Goal: Information Seeking & Learning: Learn about a topic

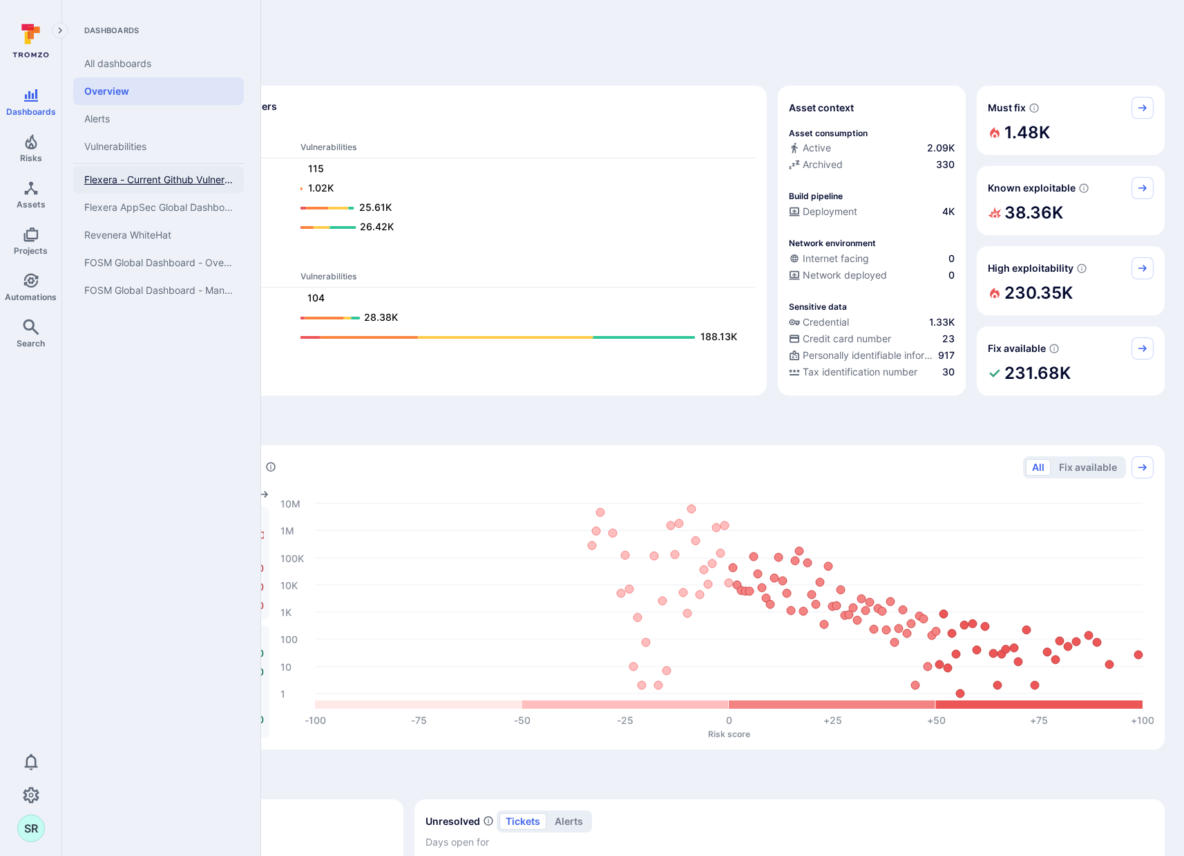
click at [131, 175] on span "Flexera - Current Github Vulnerabilities" at bounding box center [158, 179] width 149 height 12
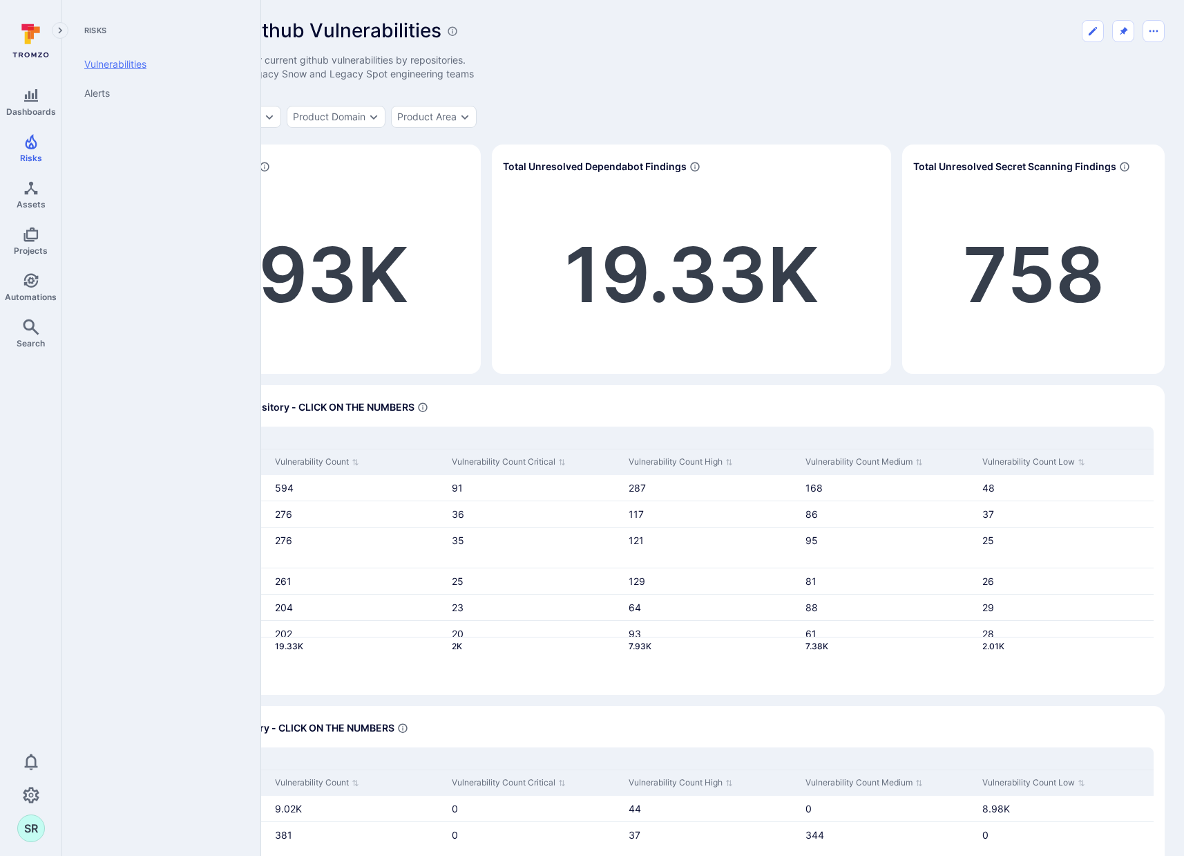
click at [111, 66] on link "Vulnerabilities" at bounding box center [158, 64] width 171 height 29
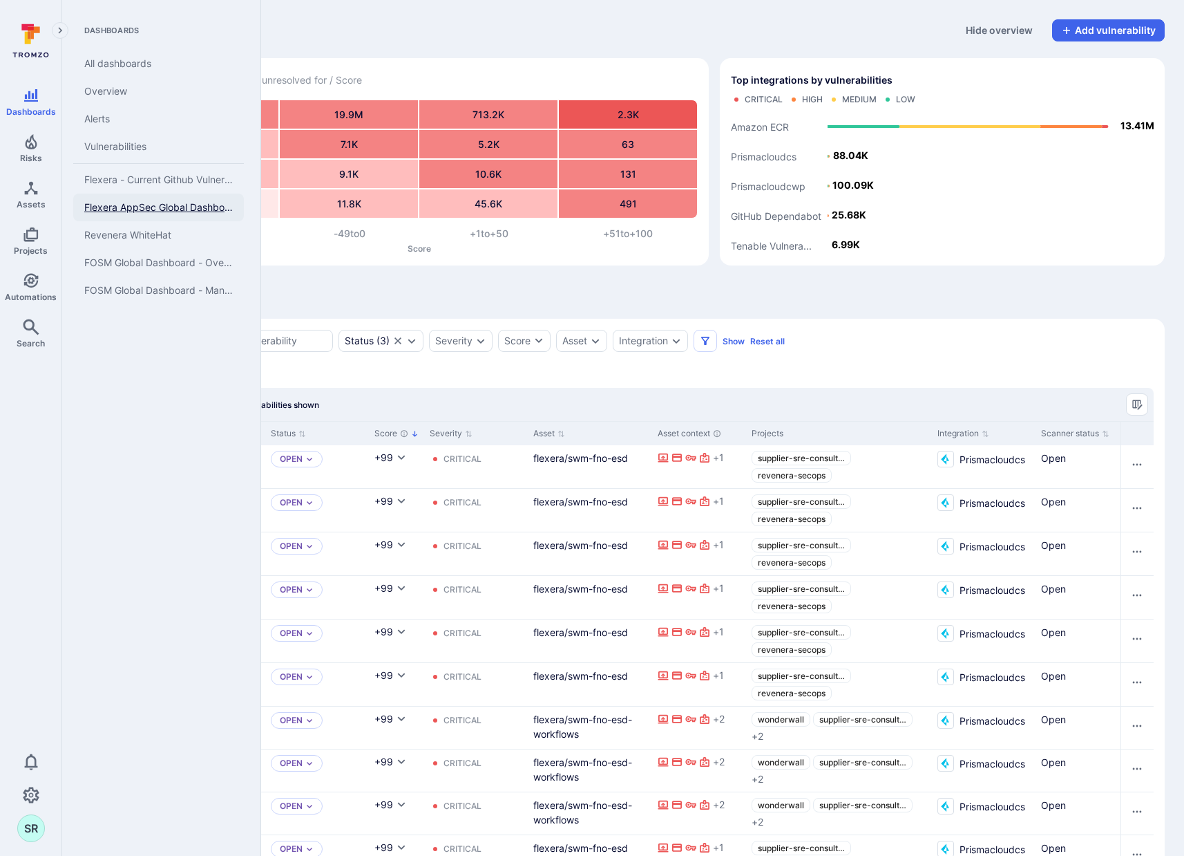
click at [136, 209] on span "Flexera AppSec Global Dashboard" at bounding box center [158, 207] width 149 height 12
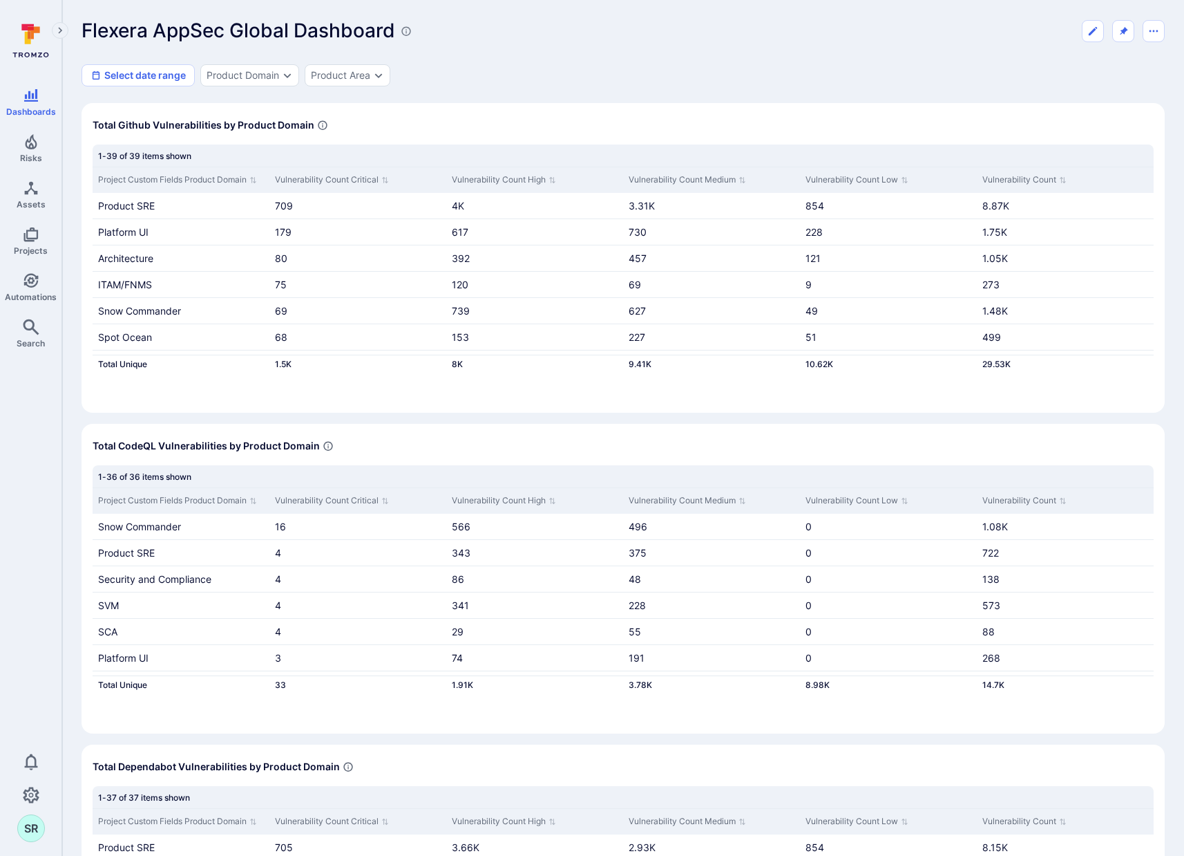
click at [774, 44] on div "Flexera AppSec Global Dashboard Select date range Product Domain Product Area" at bounding box center [624, 52] width 1084 height 67
click at [788, 49] on div "Flexera AppSec Global Dashboard Select date range Product Domain Product Area" at bounding box center [624, 52] width 1084 height 67
click at [809, 44] on div "Flexera AppSec Global Dashboard Select date range Product Domain Product Area" at bounding box center [624, 52] width 1084 height 67
click at [729, 20] on div "Flexera AppSec Global Dashboard" at bounding box center [624, 30] width 1084 height 23
click at [695, 59] on div "Flexera AppSec Global Dashboard Select date range Product Domain Product Area" at bounding box center [624, 52] width 1084 height 67
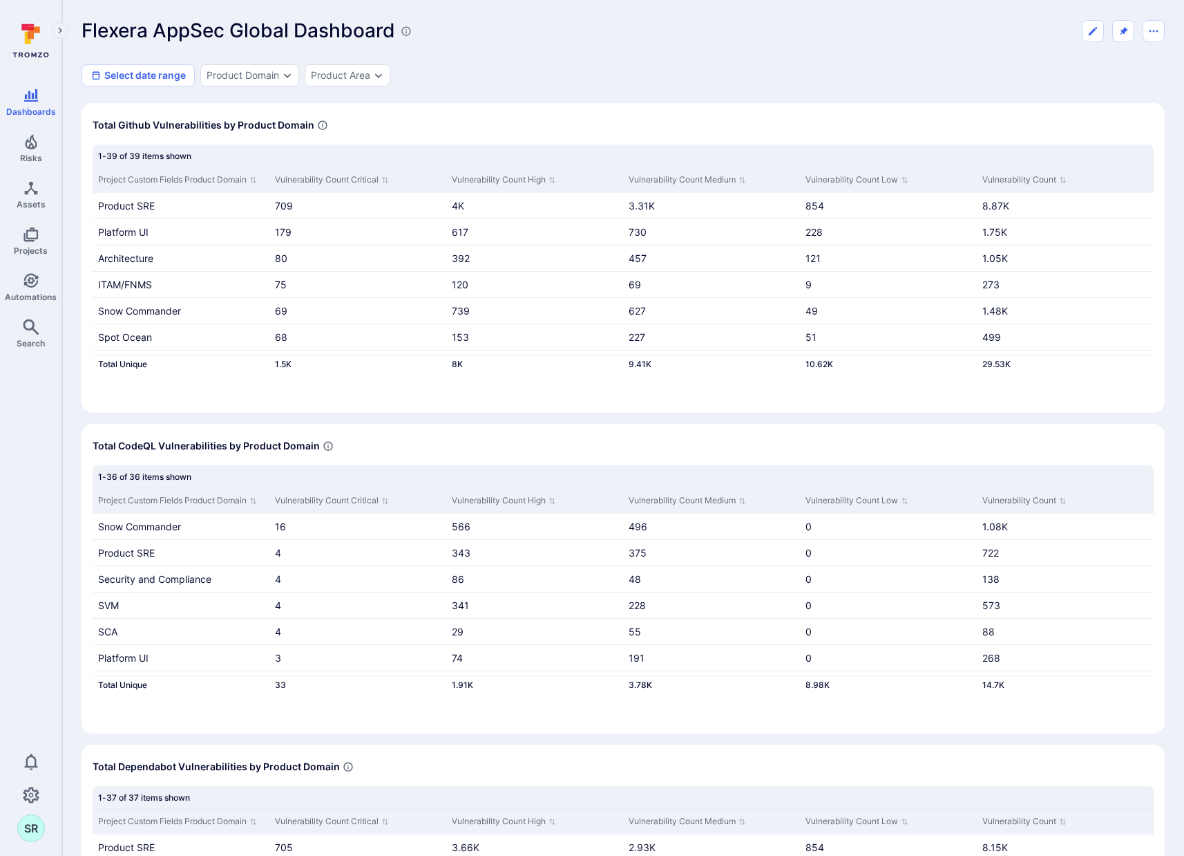
click at [717, 56] on div "Flexera AppSec Global Dashboard Select date range Product Domain Product Area" at bounding box center [624, 52] width 1084 height 67
